Goal: Task Accomplishment & Management: Complete application form

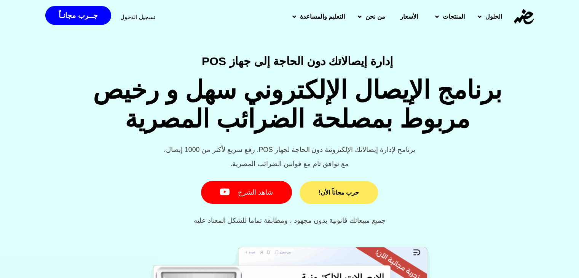
click at [335, 192] on span "جرب مجاناً الأن!" at bounding box center [339, 193] width 40 height 6
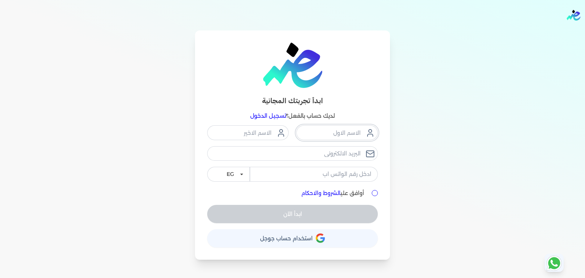
click at [331, 130] on input "text" at bounding box center [337, 132] width 82 height 14
click at [343, 133] on input "text" at bounding box center [337, 132] width 82 height 14
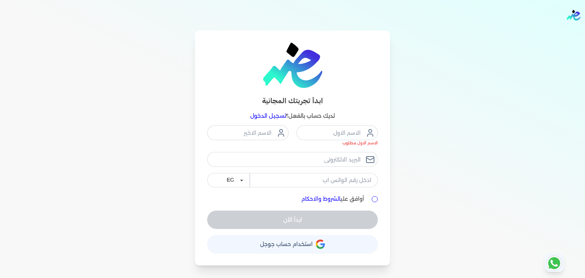
drag, startPoint x: 107, startPoint y: 130, endPoint x: 116, endPoint y: 133, distance: 9.5
click at [107, 131] on div "ابدأ تجربتك المجانية لديك حساب بالفعل؟ تسجيل الدخول الاسم الاول مطلوب EG KSA أو…" at bounding box center [292, 147] width 585 height 235
click at [165, 132] on div "ابدأ تجربتك المجانية لديك حساب بالفعل؟ تسجيل الدخول الاسم الاول مطلوب EG KSA أو…" at bounding box center [292, 147] width 585 height 235
click at [341, 139] on input "text" at bounding box center [337, 132] width 82 height 14
click at [334, 133] on input "text" at bounding box center [337, 132] width 82 height 14
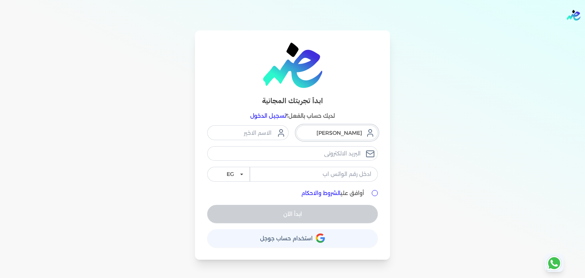
type input "Youssef"
type input "Abdalla"
type input "[EMAIL_ADDRESS][DOMAIN_NAME]"
click at [300, 173] on input "tel" at bounding box center [314, 174] width 128 height 14
type input "01228031231"
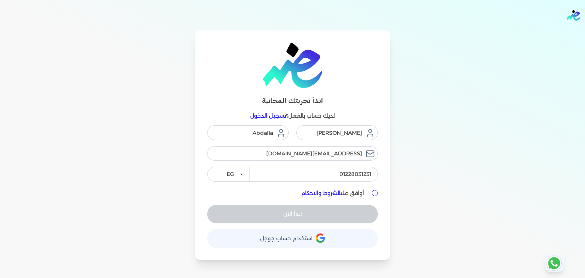
click at [356, 193] on label "أوافق علي الشروط والاحكام" at bounding box center [332, 193] width 63 height 8
click at [372, 193] on input "أوافق علي الشروط والاحكام" at bounding box center [375, 193] width 6 height 6
checkbox input "true"
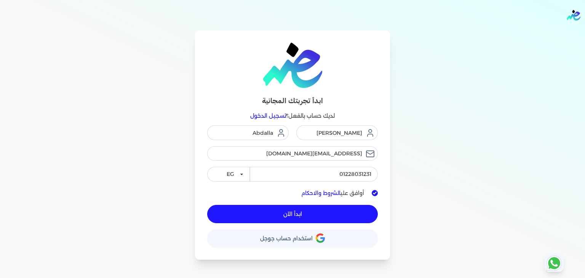
click at [328, 211] on button "ابدأ الآن" at bounding box center [292, 214] width 171 height 18
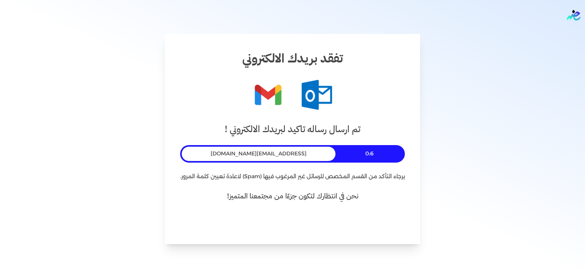
click at [264, 163] on div "تم ارسال رساله تاكيد لبريدك الالكتروني ! 0:6 youssef3abdalla@gmail.com برجاء ال…" at bounding box center [292, 175] width 225 height 107
click at [265, 156] on span "[EMAIL_ADDRESS][DOMAIN_NAME]" at bounding box center [259, 154] width 96 height 8
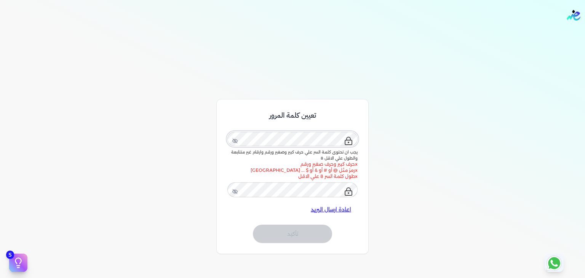
click at [348, 141] on div "يجب ان تحتوى كلمة السر علي حرف كبير وصغير ورقم وارقام غير متتابعة والطول علي ال…" at bounding box center [292, 154] width 130 height 51
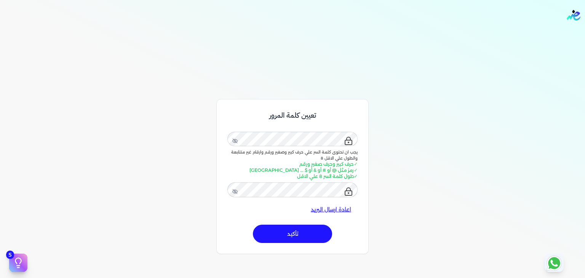
click at [305, 230] on button "تأكيد" at bounding box center [292, 234] width 79 height 18
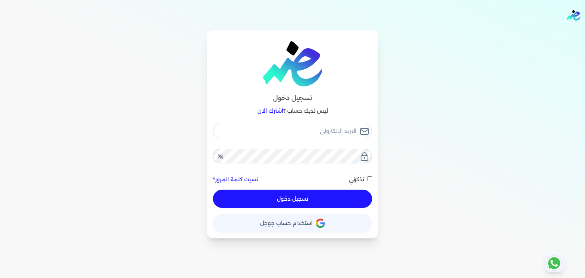
checkbox input "false"
click at [336, 134] on input "email" at bounding box center [292, 131] width 159 height 14
click at [332, 132] on input "email" at bounding box center [292, 131] width 159 height 14
type input "y"
checkbox input "false"
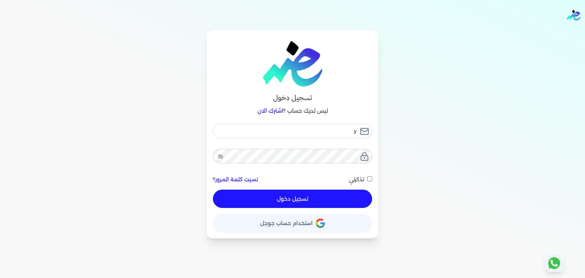
type input "yo"
checkbox input "false"
type input "you"
checkbox input "false"
type input "yous"
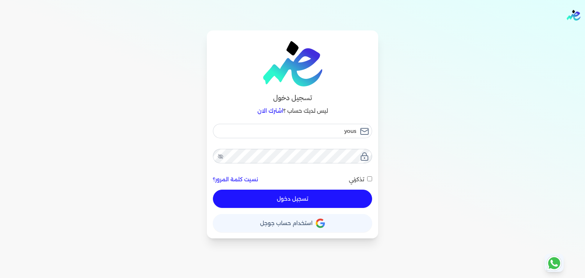
checkbox input "false"
type input "youss"
checkbox input "false"
type input "yousse"
checkbox input "false"
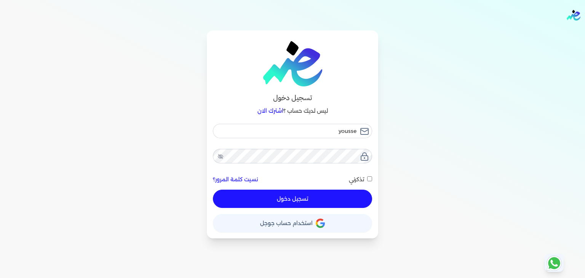
type input "youssef"
checkbox input "false"
type input "youssef3"
checkbox input "false"
type input "youssef3a"
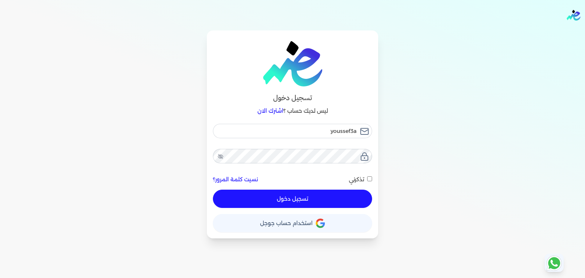
checkbox input "false"
type input "youssef3ab"
checkbox input "false"
type input "youssef3abd"
checkbox input "false"
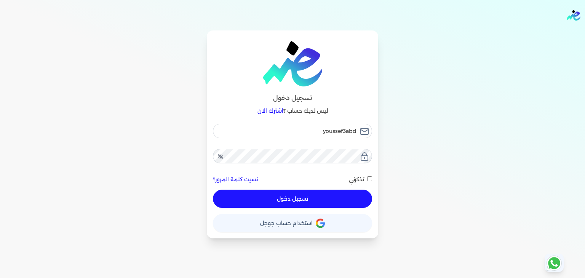
type input "youssef3abda"
checkbox input "false"
type input "youssef3abdal"
checkbox input "false"
type input "youssef3abdall"
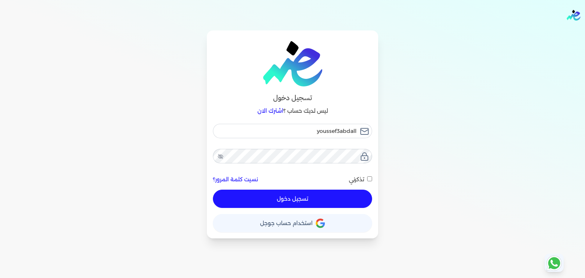
checkbox input "false"
type input "youssef3abdalla"
checkbox input "false"
type input "youssef3abdalla@"
checkbox input "false"
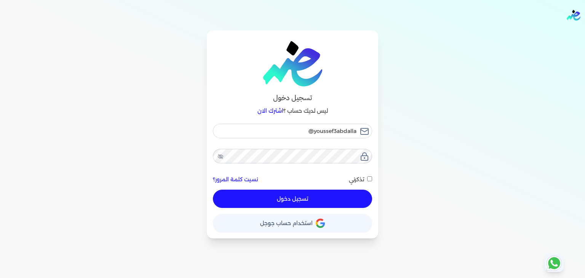
type input "youssef3abdalla@g"
checkbox input "false"
type input "youssef3abdalla@gm"
checkbox input "false"
type input "youssef3abdalla@gma"
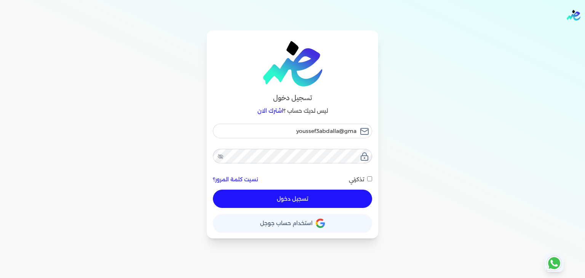
checkbox input "false"
type input "youssef3abdalla@gmai"
checkbox input "false"
type input "[EMAIL_ADDRESS]"
checkbox input "false"
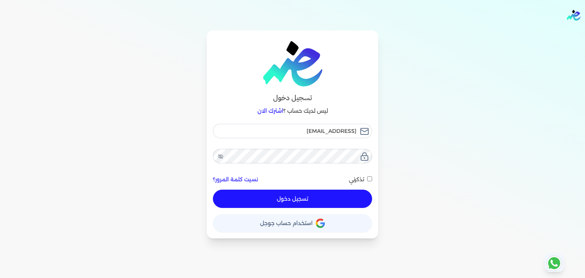
type input "[EMAIL_ADDRESS]."
checkbox input "false"
type input "youssef3abdalla@gmail.c"
checkbox input "false"
type input "[EMAIL_ADDRESS][DOMAIN_NAME]"
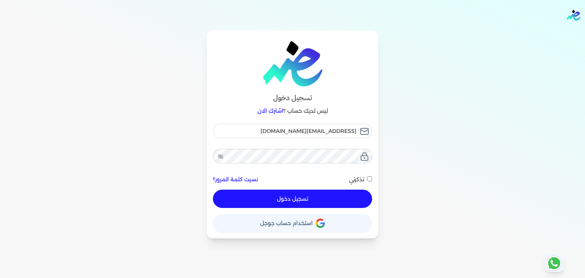
checkbox input "false"
type input "[EMAIL_ADDRESS][DOMAIN_NAME]"
checkbox input "false"
type input "[EMAIL_ADDRESS][DOMAIN_NAME]"
click at [358, 180] on span "تذكرني" at bounding box center [356, 179] width 15 height 7
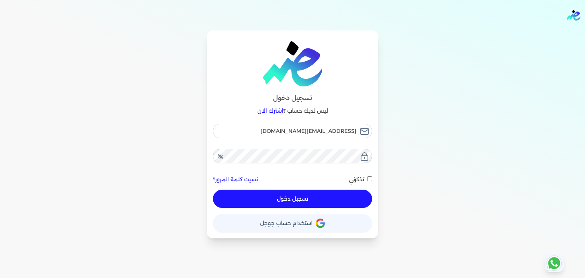
click at [367, 180] on input "تذكرني" at bounding box center [369, 178] width 5 height 5
checkbox input "true"
click at [334, 195] on button "تسجيل دخول" at bounding box center [292, 199] width 159 height 18
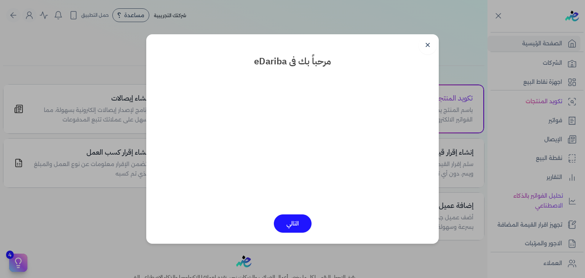
click at [294, 224] on button "التالي" at bounding box center [293, 223] width 38 height 18
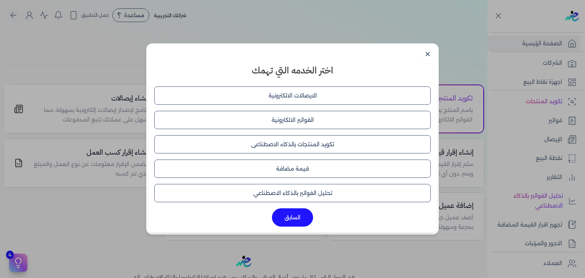
click at [310, 93] on button "الايصالات الالكترونية" at bounding box center [292, 95] width 277 height 18
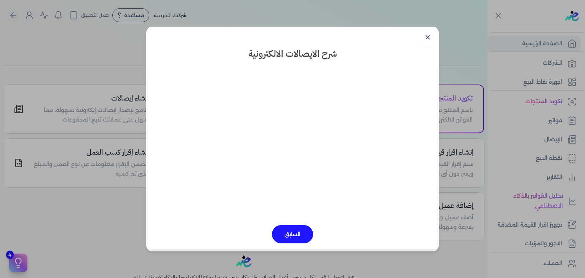
click at [292, 230] on button "السابق" at bounding box center [292, 234] width 41 height 18
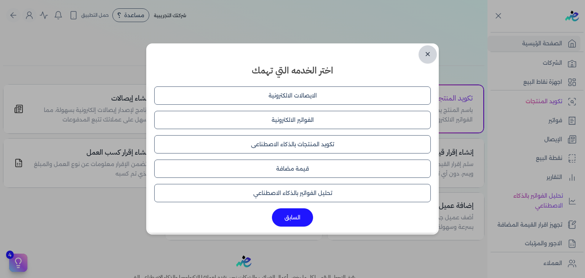
click at [423, 56] on link "✕" at bounding box center [428, 54] width 18 height 18
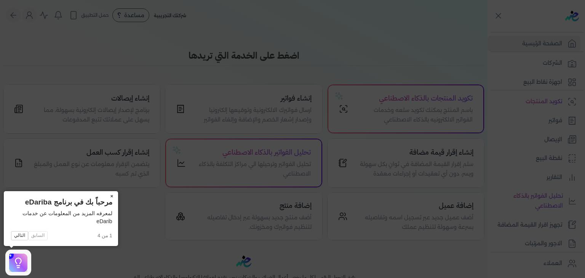
click at [111, 198] on button "×" at bounding box center [112, 196] width 12 height 11
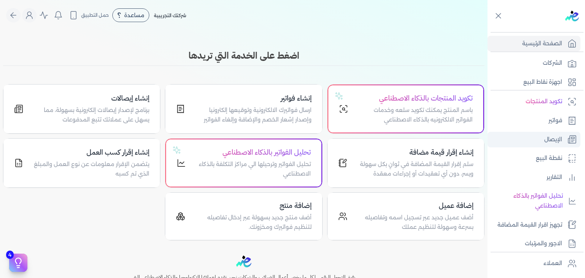
click at [557, 139] on p "الإيصال" at bounding box center [553, 140] width 18 height 10
click at [554, 139] on p "الإيصال" at bounding box center [553, 140] width 18 height 10
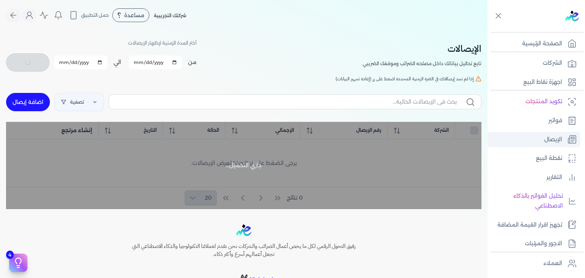
click at [554, 139] on p "الإيصال" at bounding box center [553, 140] width 18 height 10
checkbox input "false"
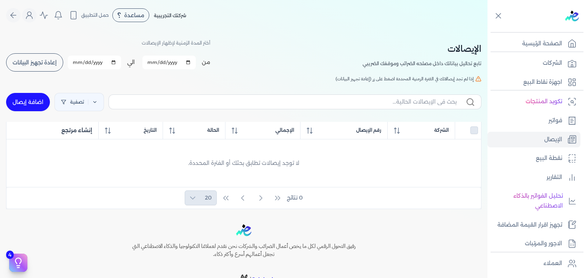
click at [32, 102] on link "اضافة إيصال" at bounding box center [28, 102] width 44 height 18
select select
select select "EGP"
select select "EGS"
select select "B"
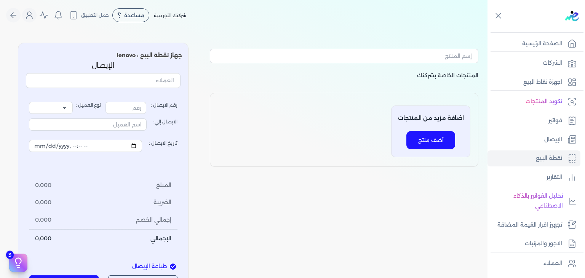
type input "1"
select select "P"
type input "عميل نقدي"
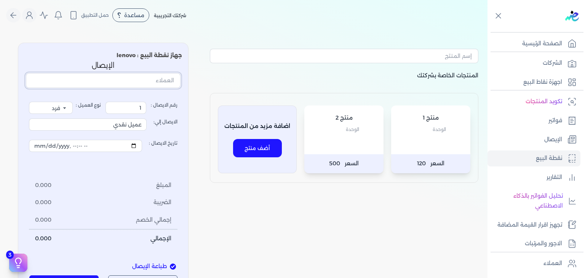
click at [162, 83] on input "text" at bounding box center [103, 80] width 155 height 14
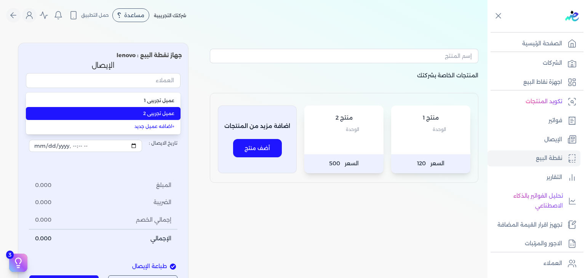
click at [160, 116] on span "عميل تجريبي 2" at bounding box center [107, 113] width 133 height 7
type input "عميل تجريبي 2"
select select "B"
type input "عميل تجريبي 2"
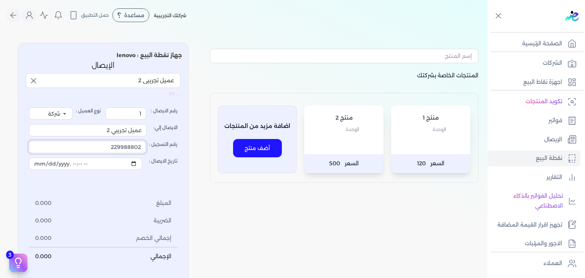
click at [105, 149] on input "229988802" at bounding box center [87, 147] width 117 height 12
click at [110, 164] on input "تاريخ الايصال :" at bounding box center [85, 164] width 113 height 12
click at [135, 163] on input "تاريخ الايصال :" at bounding box center [85, 164] width 113 height 12
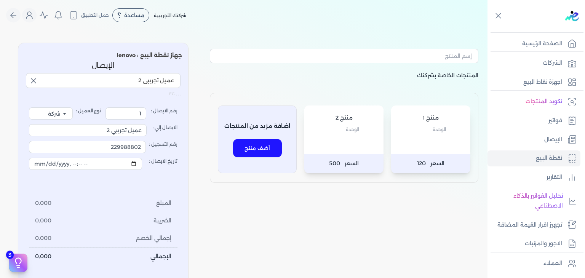
type input "[DATE]T20:17:57"
click at [19, 207] on div "المنتجات الخاصة بشركتك منتج 1 الوحدة السعر 120 منتج 2 الوحدة السعر 500 اضافة مز…" at bounding box center [244, 178] width 488 height 283
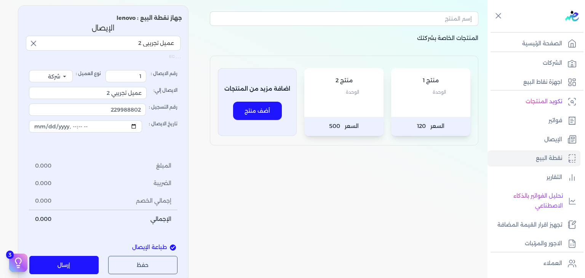
scroll to position [76, 0]
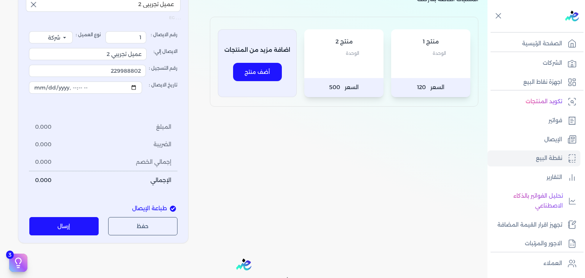
click at [141, 224] on button "حفظ" at bounding box center [143, 226] width 70 height 18
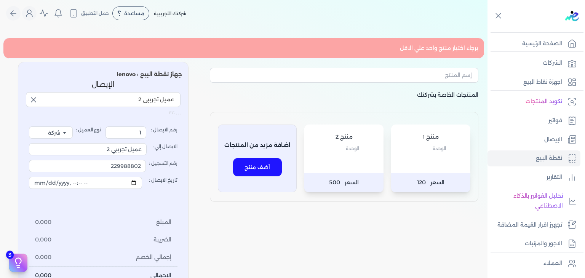
scroll to position [0, 0]
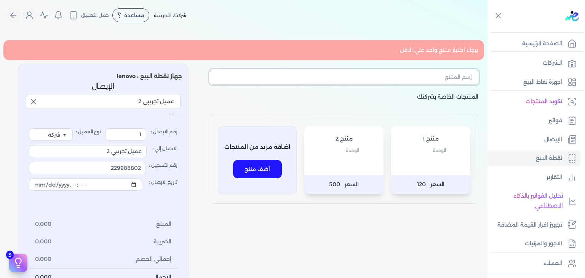
click at [426, 78] on input "text" at bounding box center [344, 77] width 269 height 14
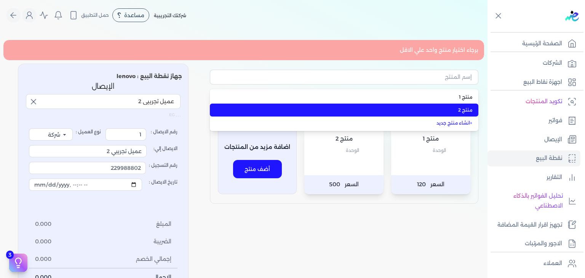
click at [459, 112] on span "منتج 2" at bounding box center [348, 110] width 247 height 7
type input "منتج 2"
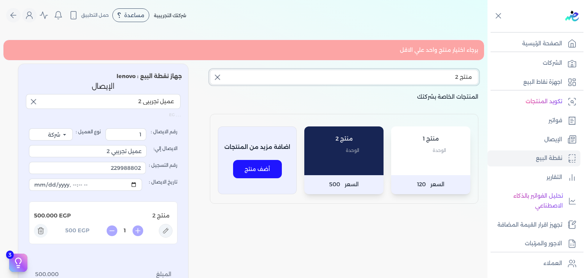
scroll to position [76, 0]
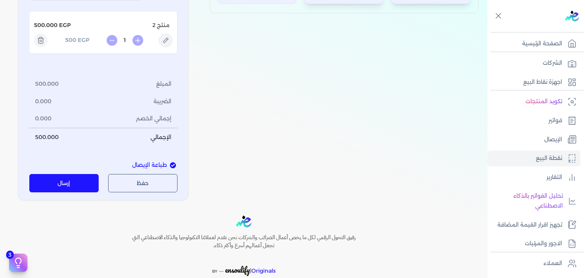
click at [90, 182] on button "إرسال" at bounding box center [64, 183] width 70 height 18
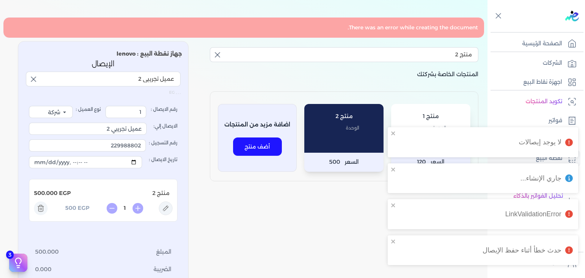
scroll to position [0, 0]
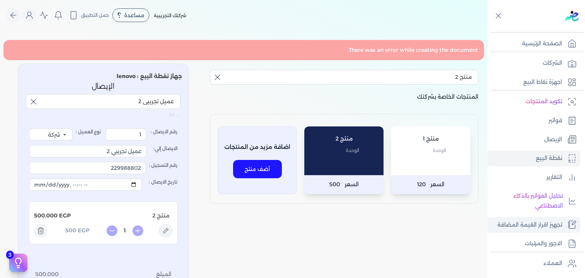
click at [533, 222] on p "تجهيز اقرار القيمة المضافة" at bounding box center [530, 225] width 65 height 10
